Goal: Book appointment/travel/reservation

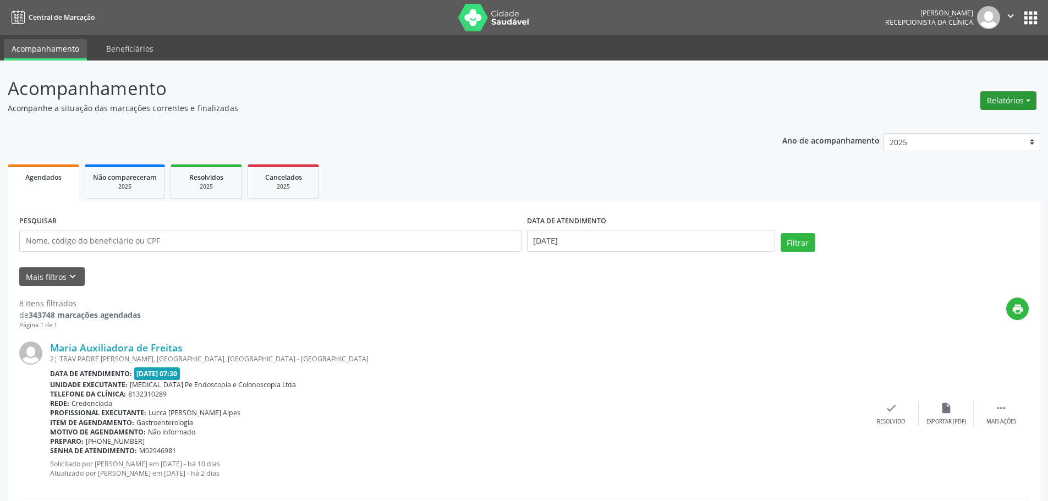
click at [1001, 101] on button "Relatórios" at bounding box center [1008, 100] width 56 height 19
click at [945, 123] on link "Agendamentos" at bounding box center [978, 124] width 118 height 15
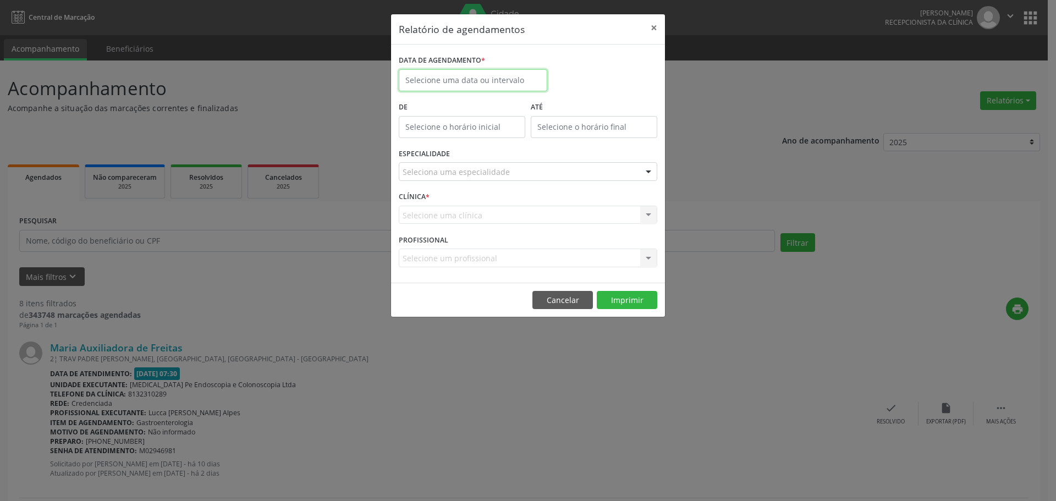
click at [487, 78] on input "text" at bounding box center [473, 80] width 149 height 22
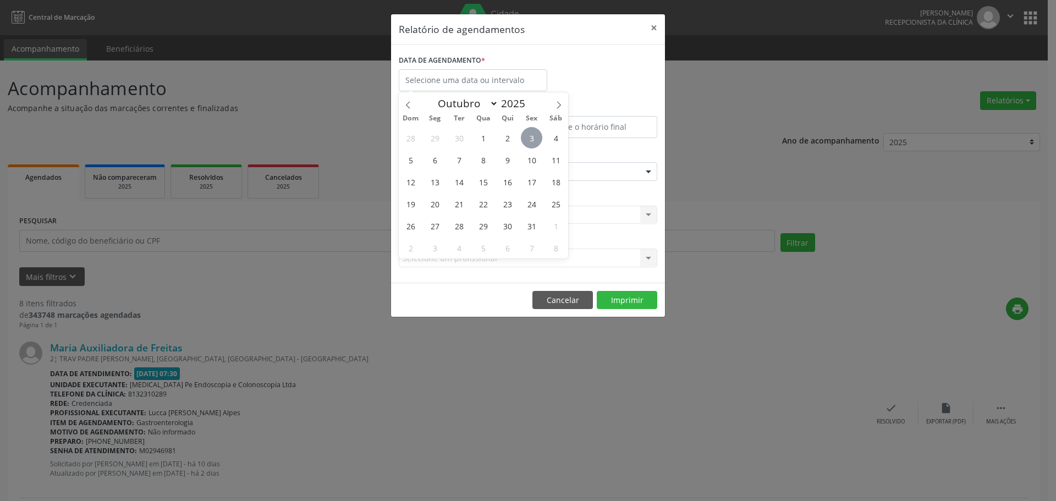
click at [531, 136] on span "3" at bounding box center [531, 137] width 21 height 21
type input "[DATE]"
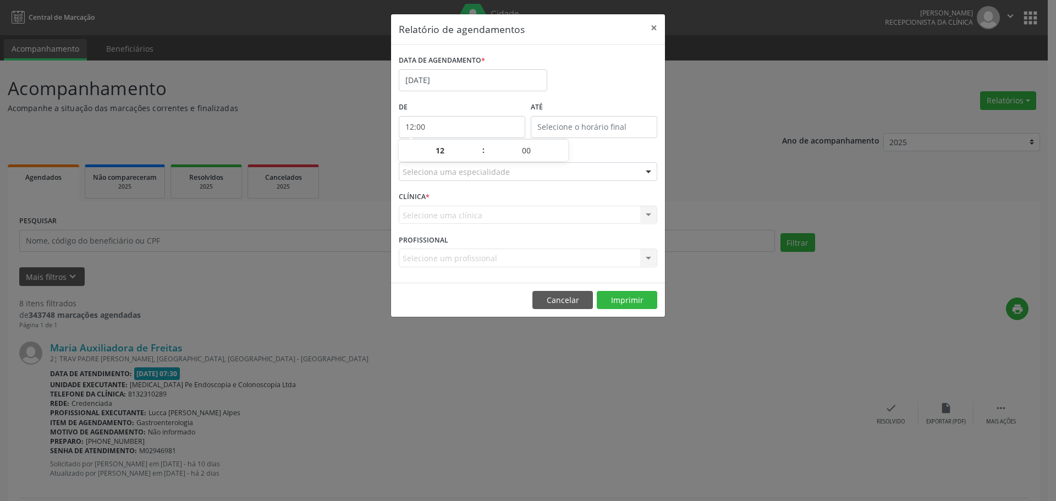
click at [475, 129] on input "12:00" at bounding box center [462, 127] width 127 height 22
click at [476, 159] on span at bounding box center [478, 156] width 8 height 11
type input "11:00"
type input "11"
click at [476, 159] on span at bounding box center [478, 156] width 8 height 11
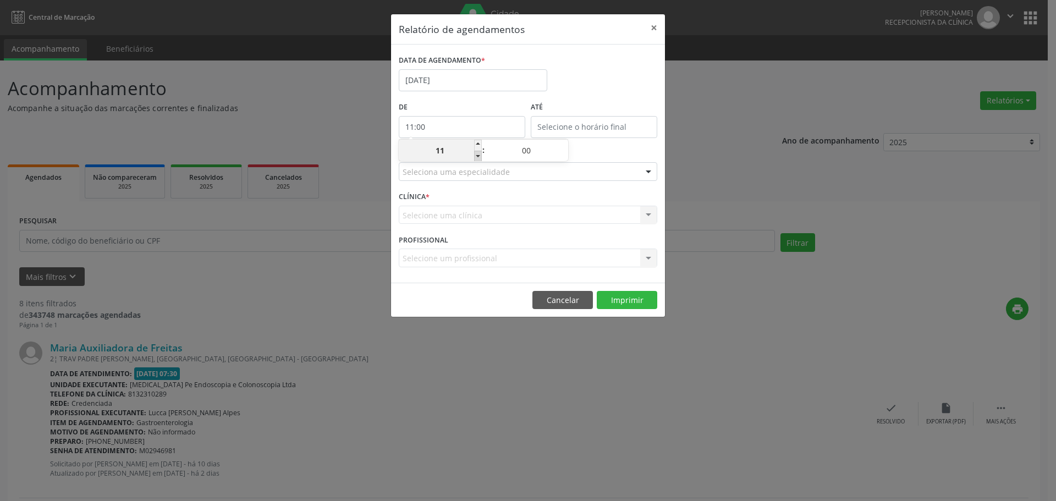
type input "10:00"
type input "10"
click at [476, 159] on span at bounding box center [478, 156] width 8 height 11
type input "09:00"
type input "09"
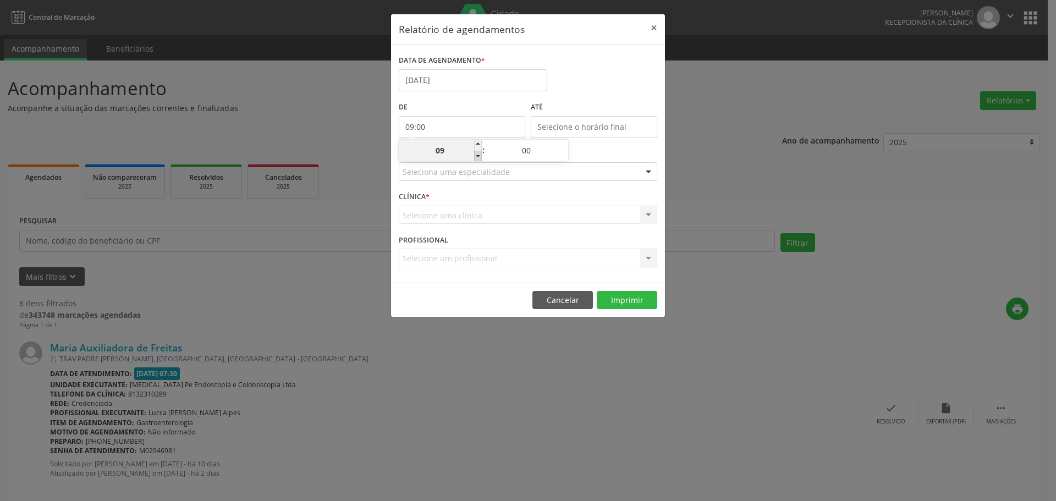
click at [476, 159] on span at bounding box center [478, 156] width 8 height 11
type input "08:00"
type input "08"
click at [476, 159] on span at bounding box center [478, 156] width 8 height 11
type input "07:00"
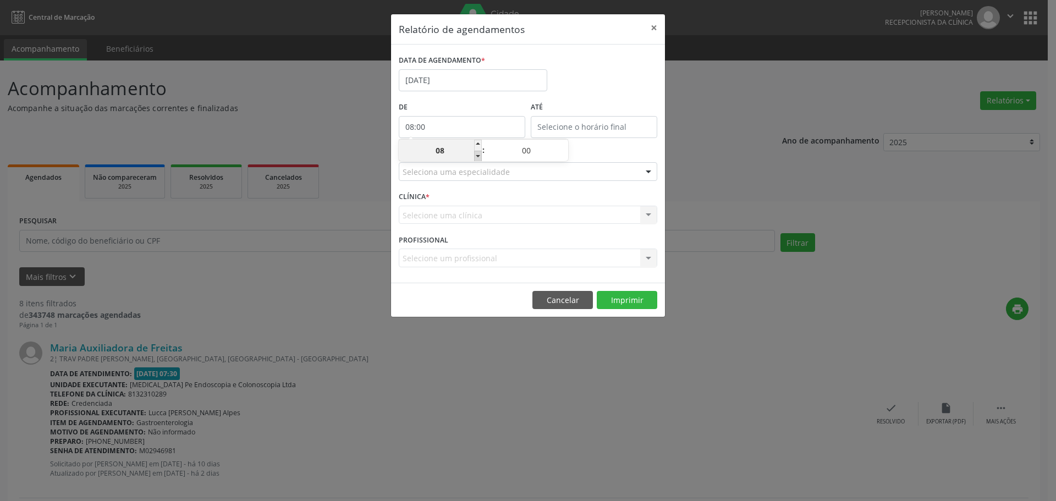
type input "07"
click at [565, 157] on span at bounding box center [565, 156] width 8 height 11
type input "06:55"
type input "06"
type input "55"
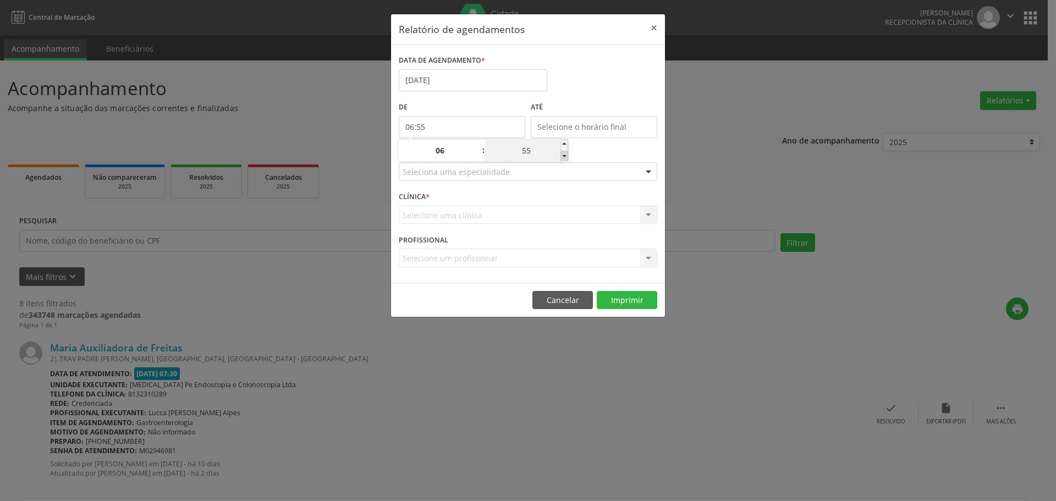
click at [565, 157] on span at bounding box center [565, 156] width 8 height 11
type input "06:50"
type input "50"
click at [565, 157] on span at bounding box center [565, 156] width 8 height 11
type input "06:45"
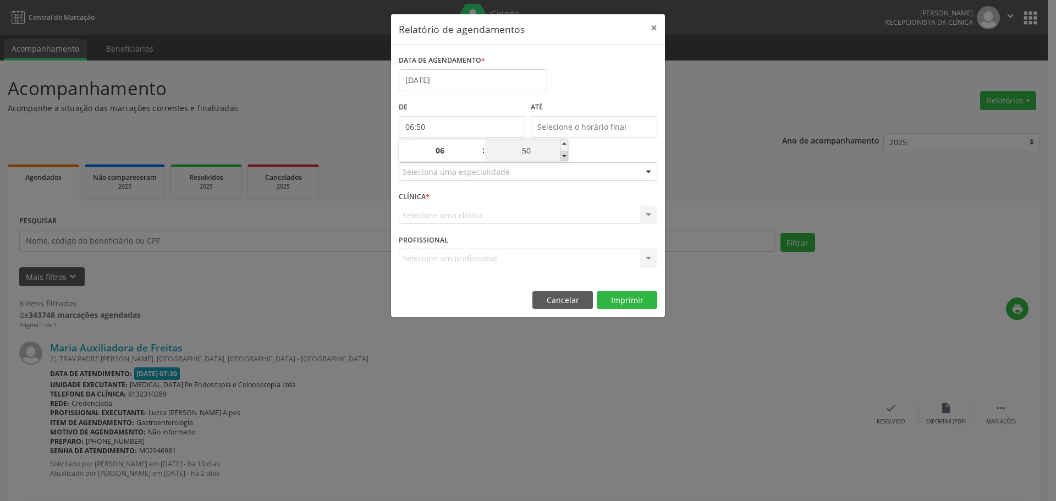
type input "45"
click at [565, 157] on span at bounding box center [565, 156] width 8 height 11
type input "06:40"
type input "40"
click at [565, 157] on span at bounding box center [565, 156] width 8 height 11
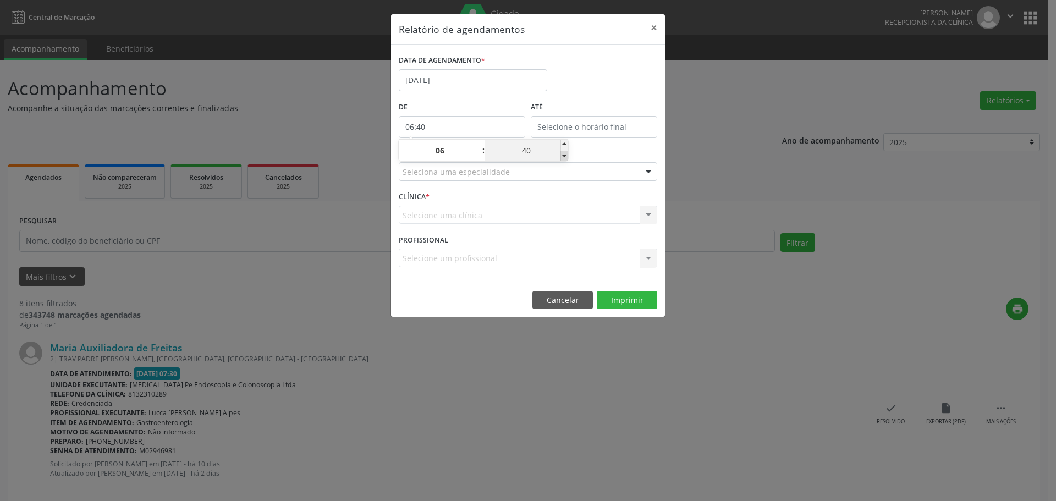
type input "06:35"
type input "35"
click at [565, 157] on span at bounding box center [565, 156] width 8 height 11
type input "06:30"
type input "30"
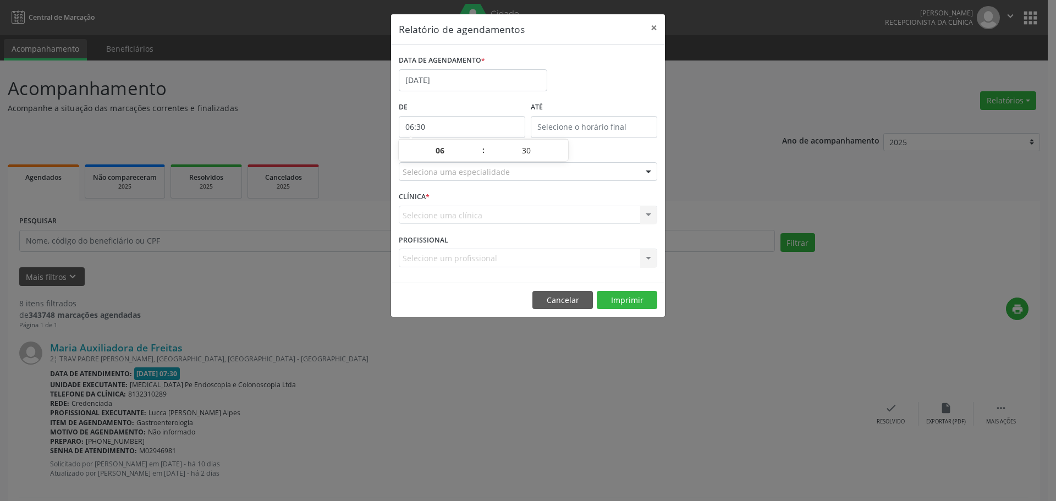
type input "12:00"
click at [647, 127] on input "12:00" at bounding box center [594, 127] width 127 height 22
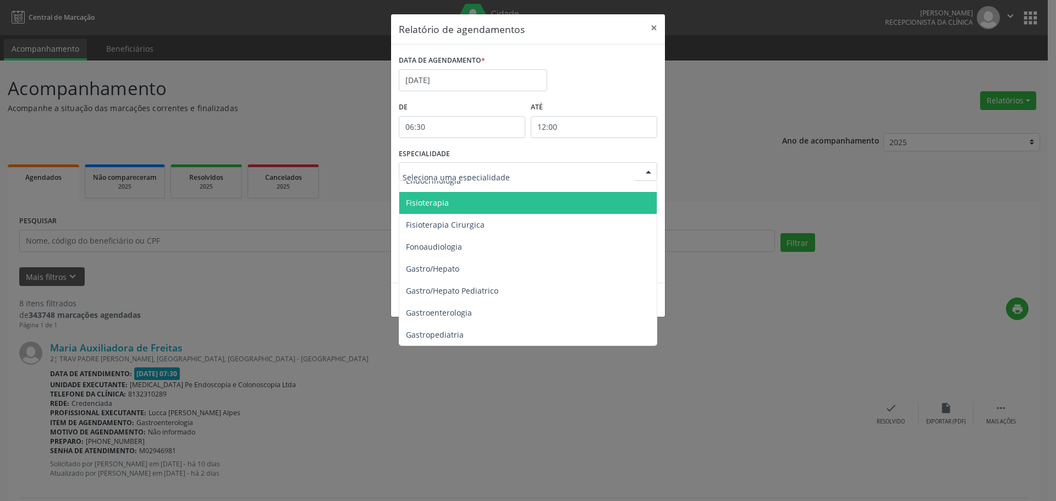
scroll to position [660, 0]
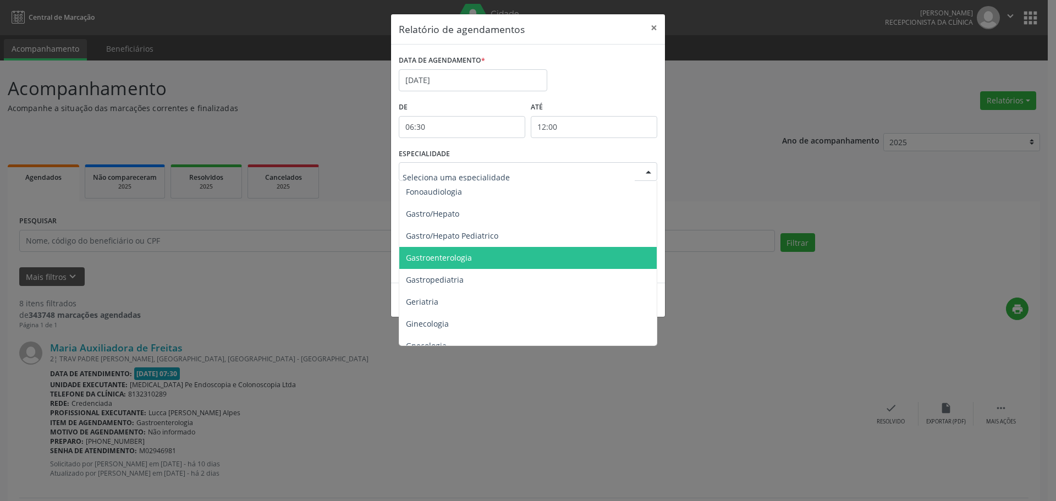
click at [483, 248] on span "Gastroenterologia" at bounding box center [528, 258] width 259 height 22
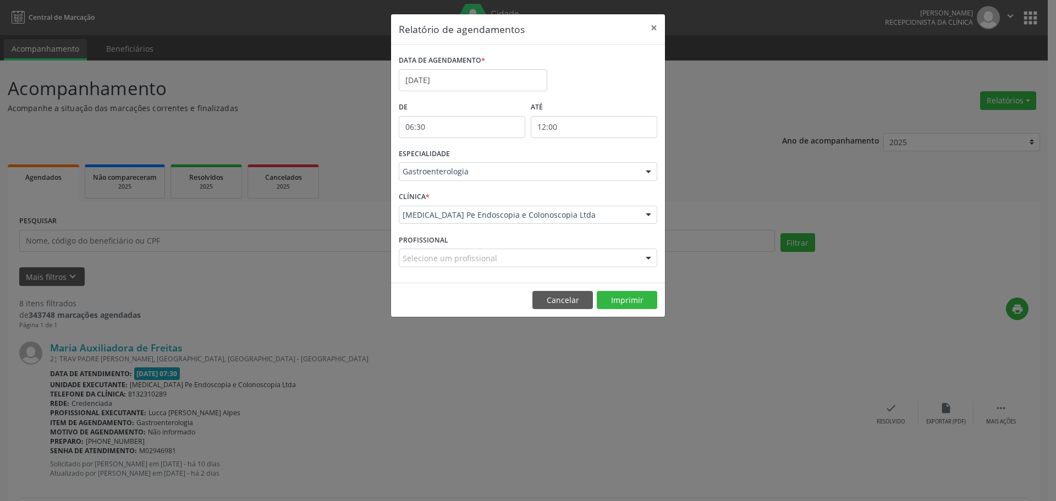
click at [497, 203] on div "CLÍNICA * [MEDICAL_DATA] Pe Endoscopia e Colonoscopia Ltda [MEDICAL_DATA] Pe En…" at bounding box center [528, 210] width 264 height 43
click at [498, 208] on div "[MEDICAL_DATA] Pe Endoscopia e Colonoscopia Ltda" at bounding box center [528, 215] width 259 height 19
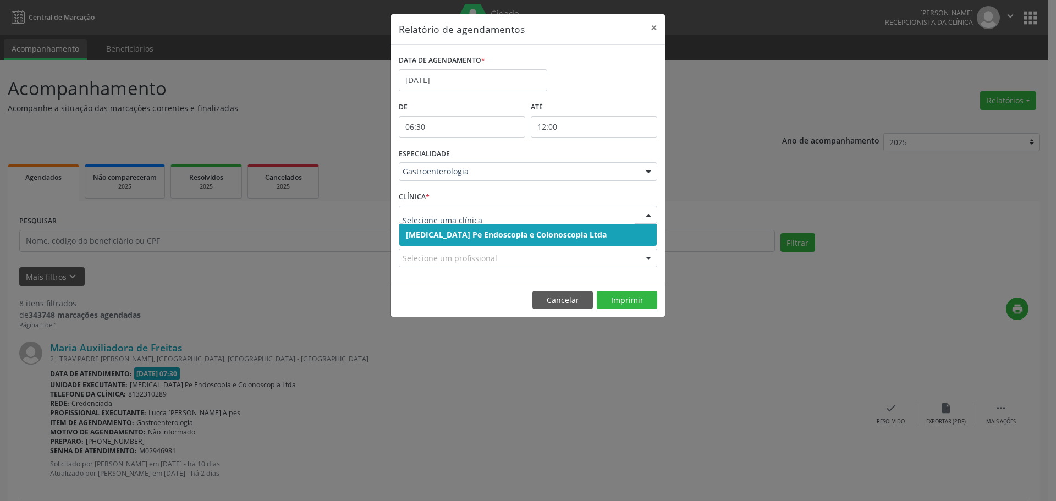
click at [505, 232] on span "[MEDICAL_DATA] Pe Endoscopia e Colonoscopia Ltda" at bounding box center [506, 234] width 201 height 10
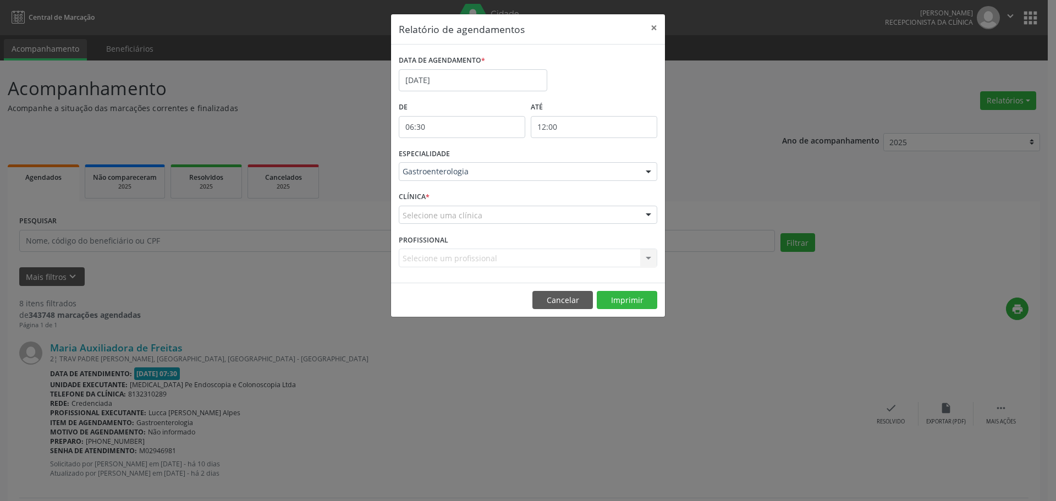
click at [504, 218] on div "Selecione uma clínica" at bounding box center [528, 215] width 259 height 19
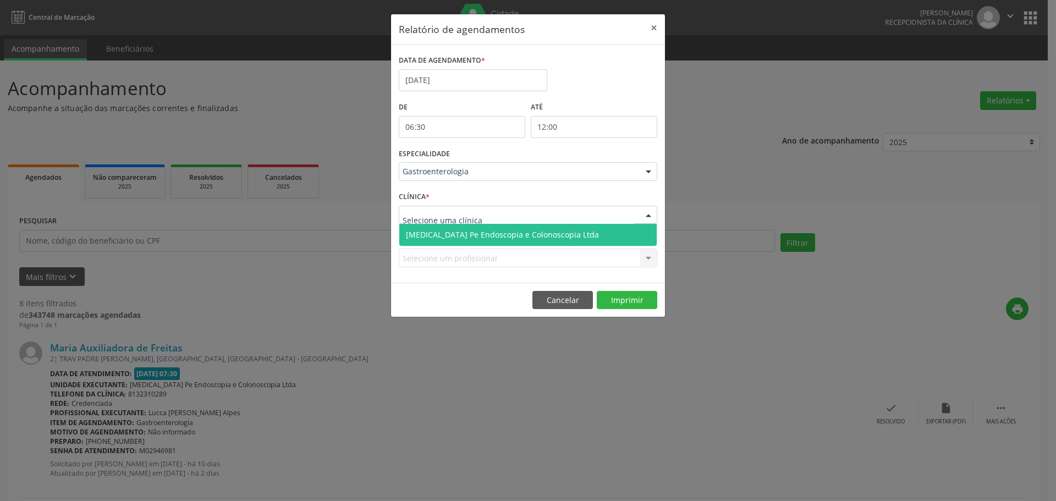
click at [502, 233] on span "[MEDICAL_DATA] Pe Endoscopia e Colonoscopia Ltda" at bounding box center [502, 234] width 193 height 10
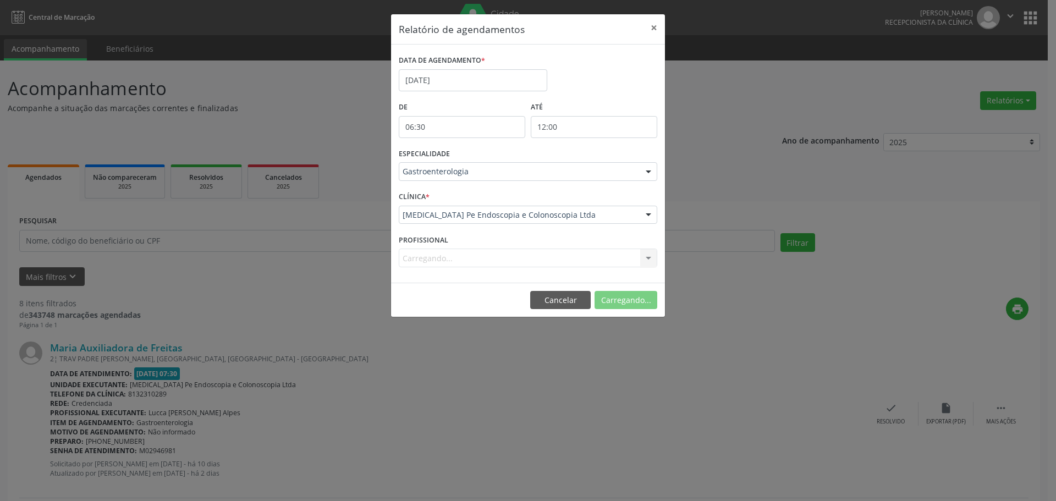
click at [503, 254] on div "Carregando... Nenhum resultado encontrado para: " " Não há nenhuma opção para s…" at bounding box center [528, 258] width 259 height 19
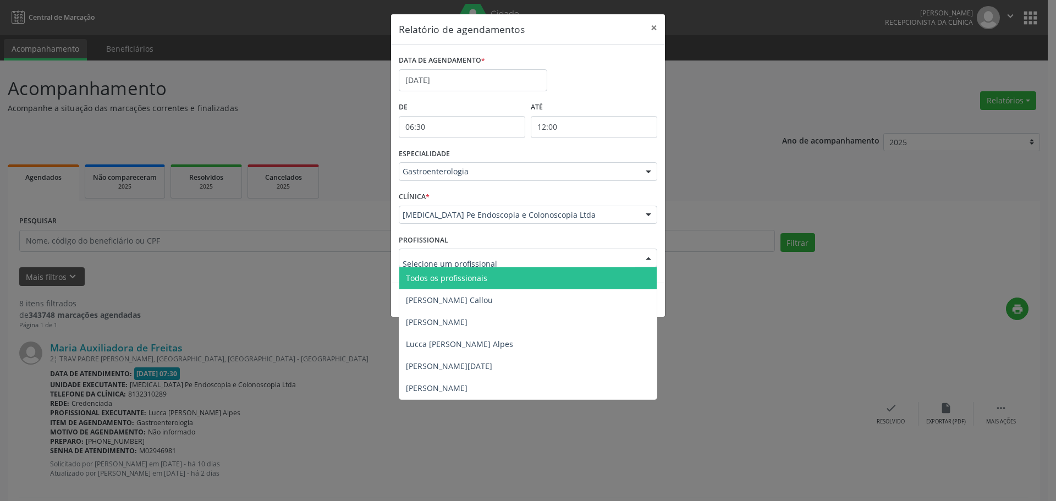
click at [503, 259] on div at bounding box center [528, 258] width 259 height 19
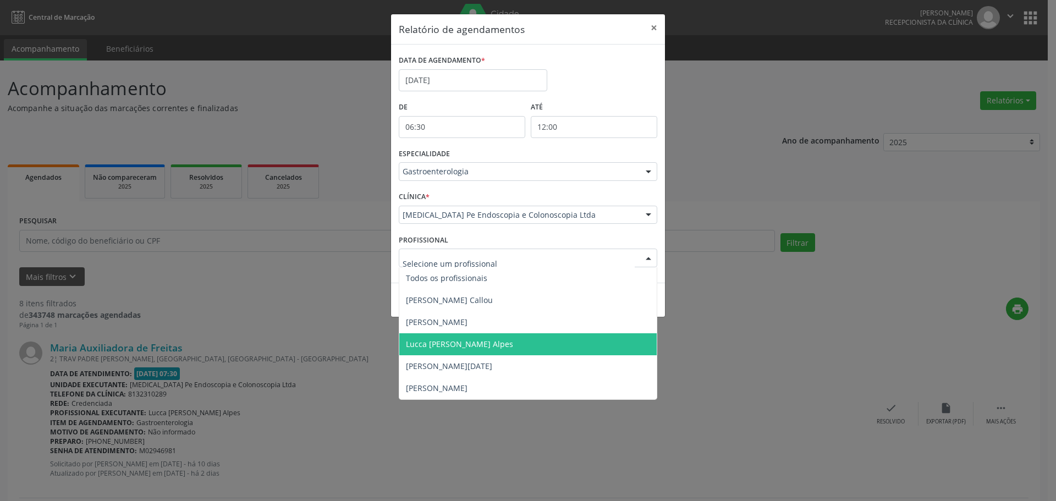
click at [497, 342] on span "Lucca [PERSON_NAME] Alpes" at bounding box center [459, 344] width 107 height 10
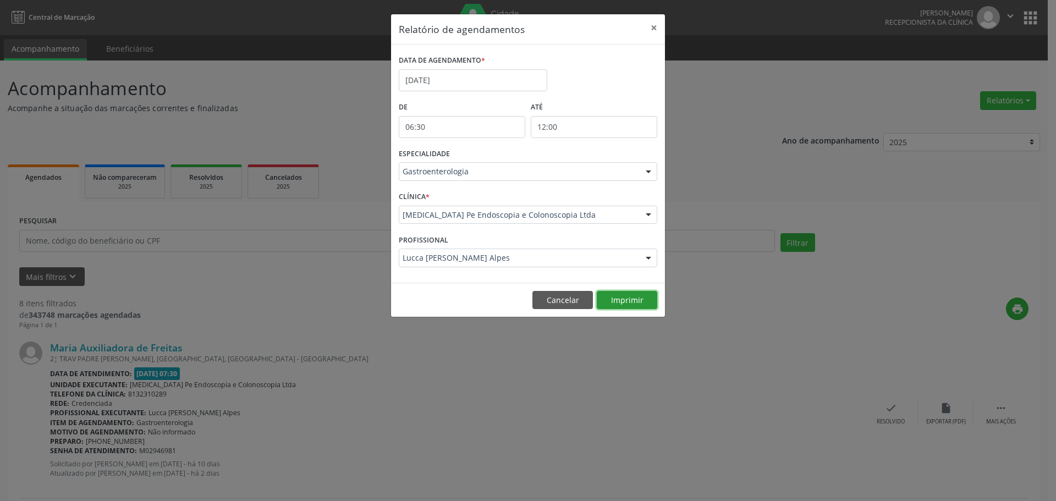
click at [622, 299] on button "Imprimir" at bounding box center [627, 300] width 61 height 19
